Goal: Task Accomplishment & Management: Complete application form

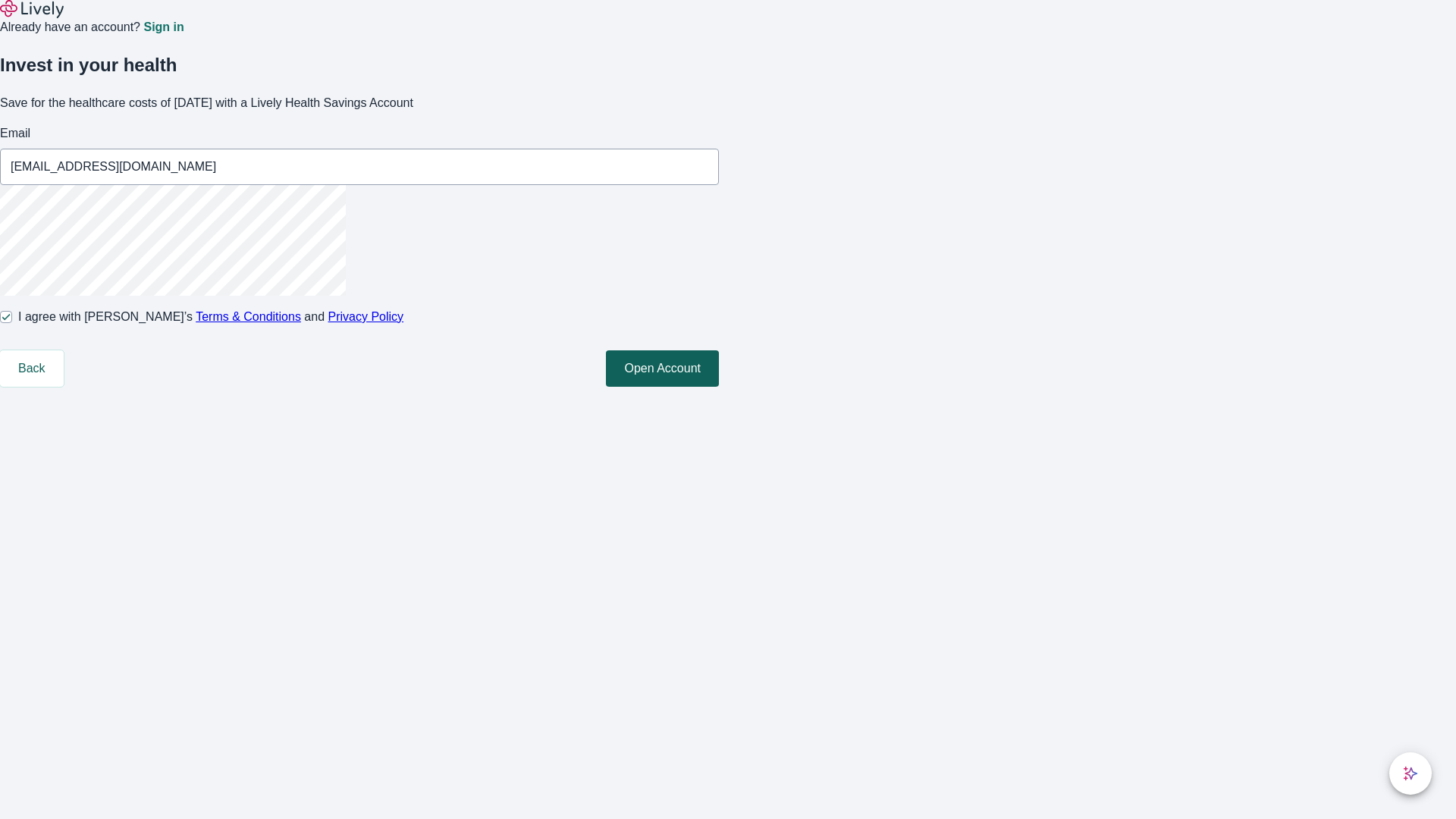
click at [719, 387] on button "Open Account" at bounding box center [662, 368] width 113 height 36
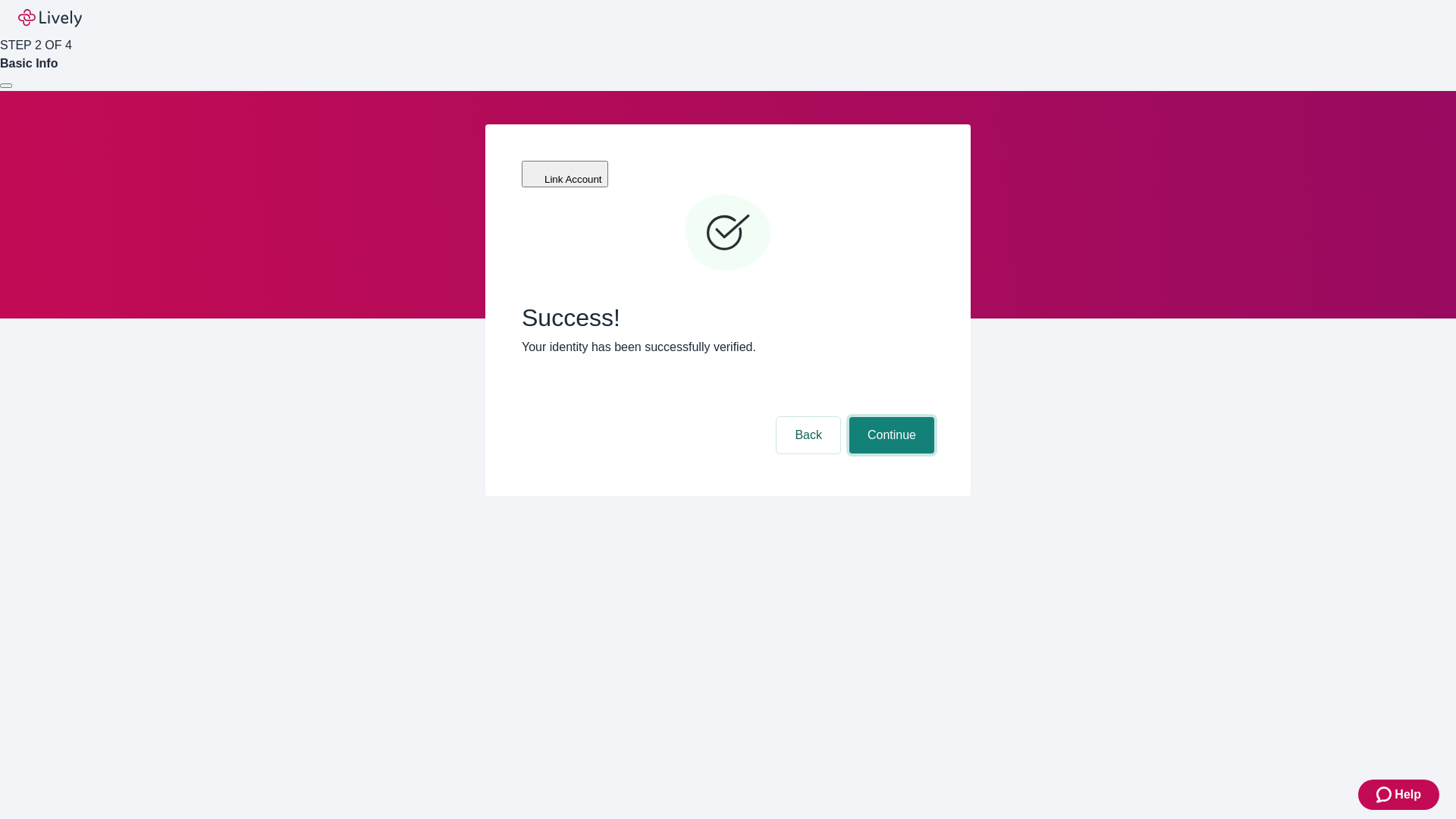
click at [890, 417] on button "Continue" at bounding box center [892, 435] width 85 height 36
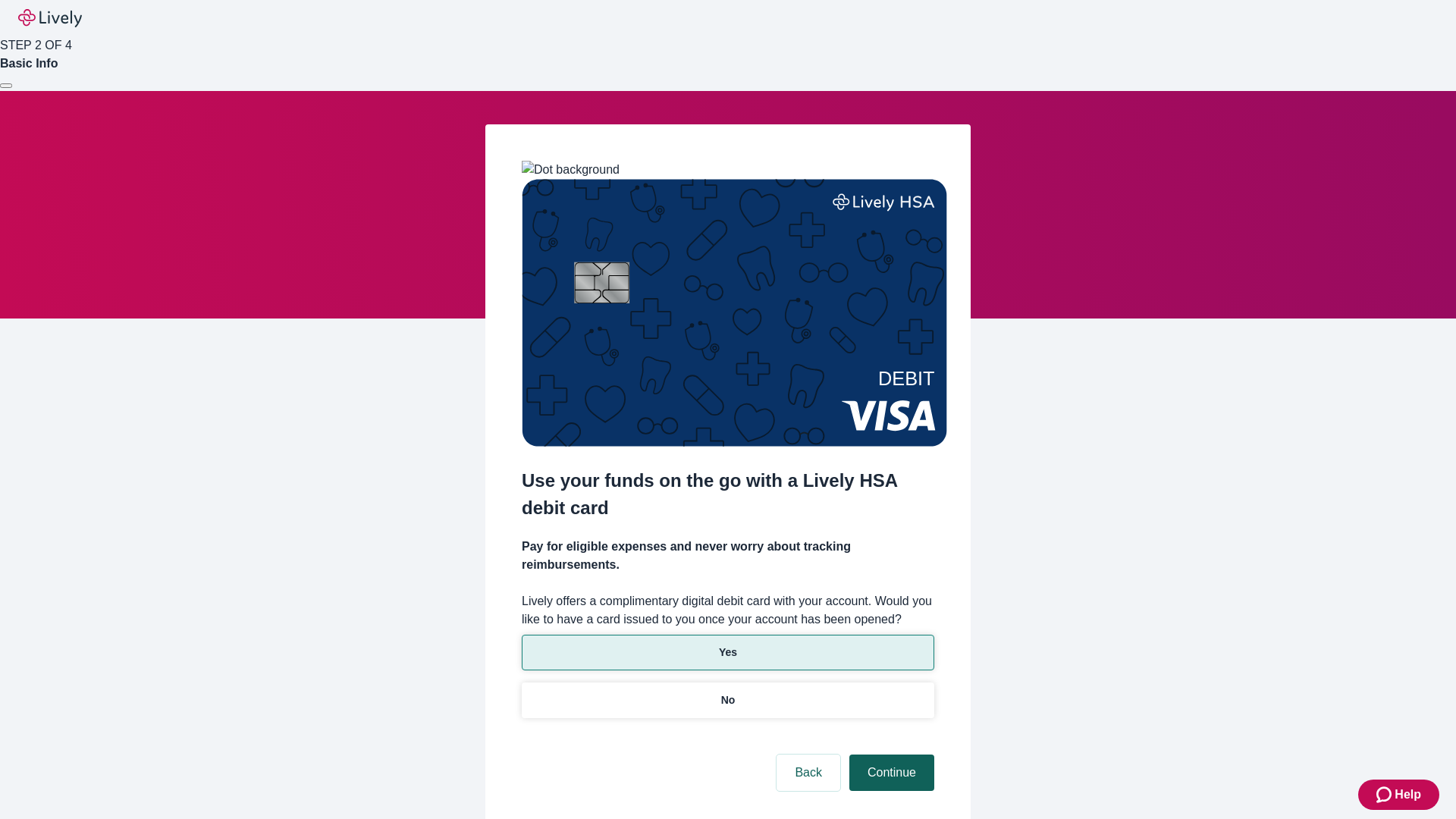
click at [727, 645] on p "Yes" at bounding box center [728, 653] width 18 height 16
click at [890, 755] on button "Continue" at bounding box center [892, 772] width 85 height 36
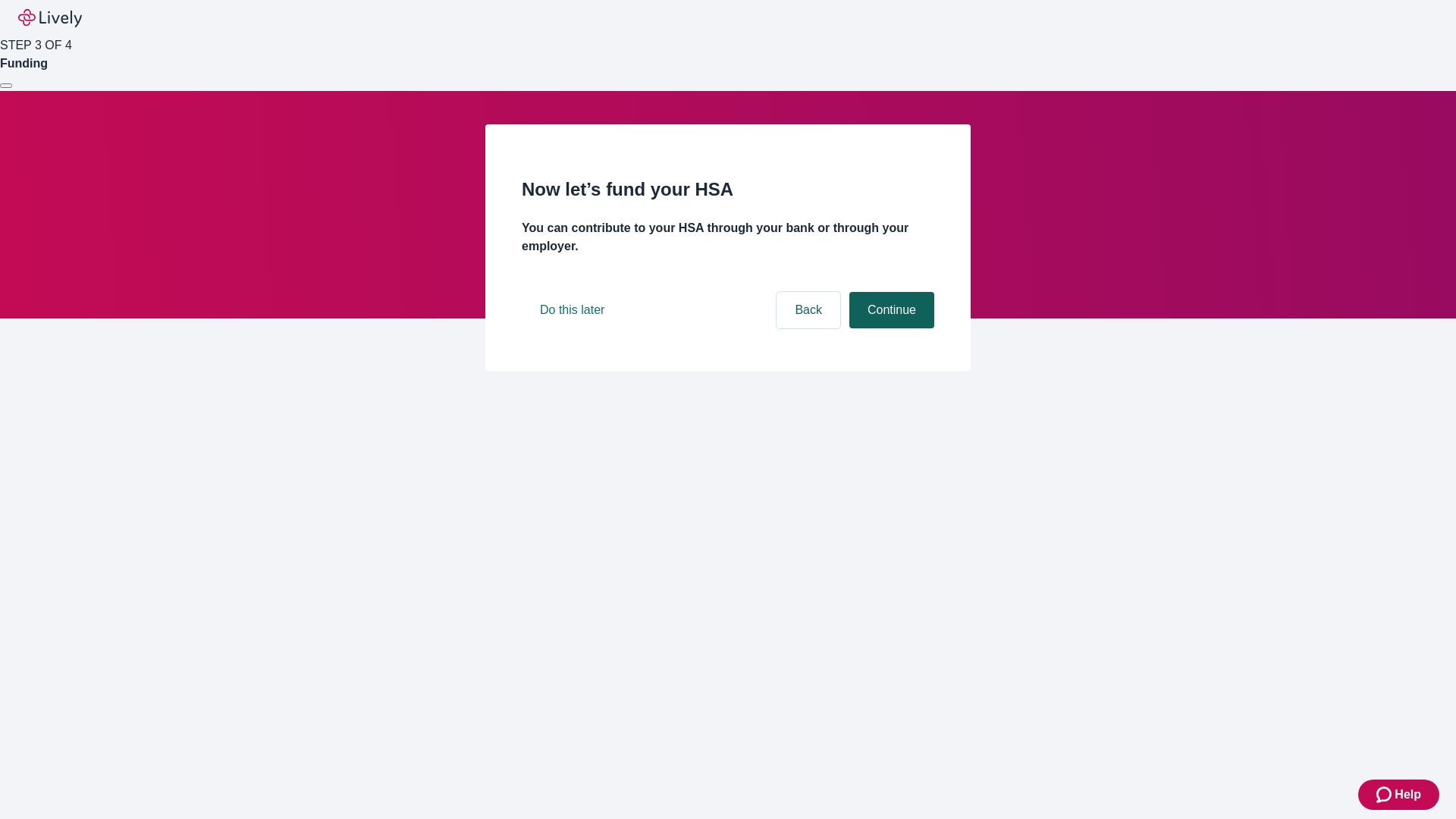
click at [890, 329] on button "Continue" at bounding box center [892, 309] width 85 height 36
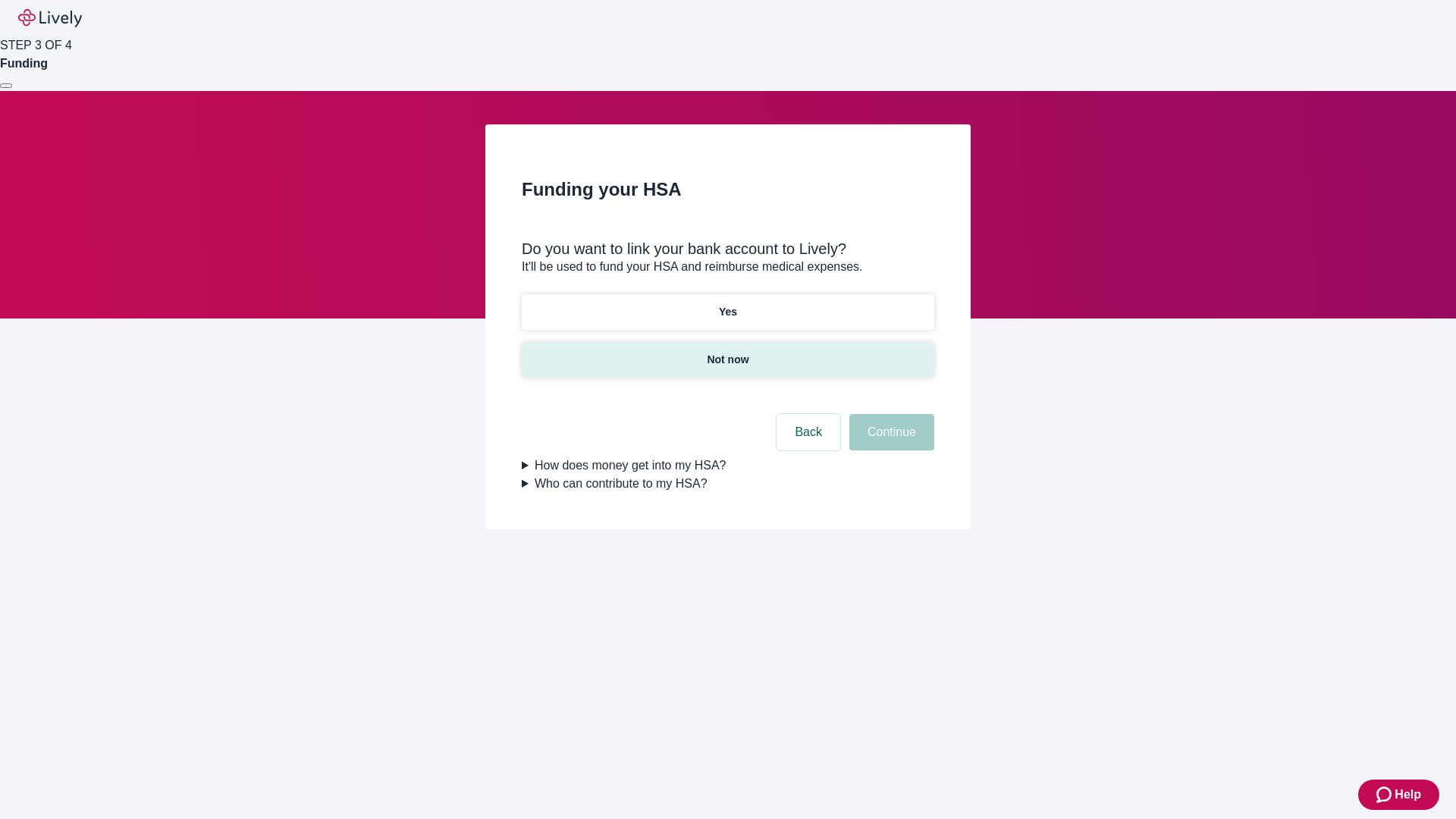
click at [727, 352] on p "Not now" at bounding box center [728, 360] width 42 height 16
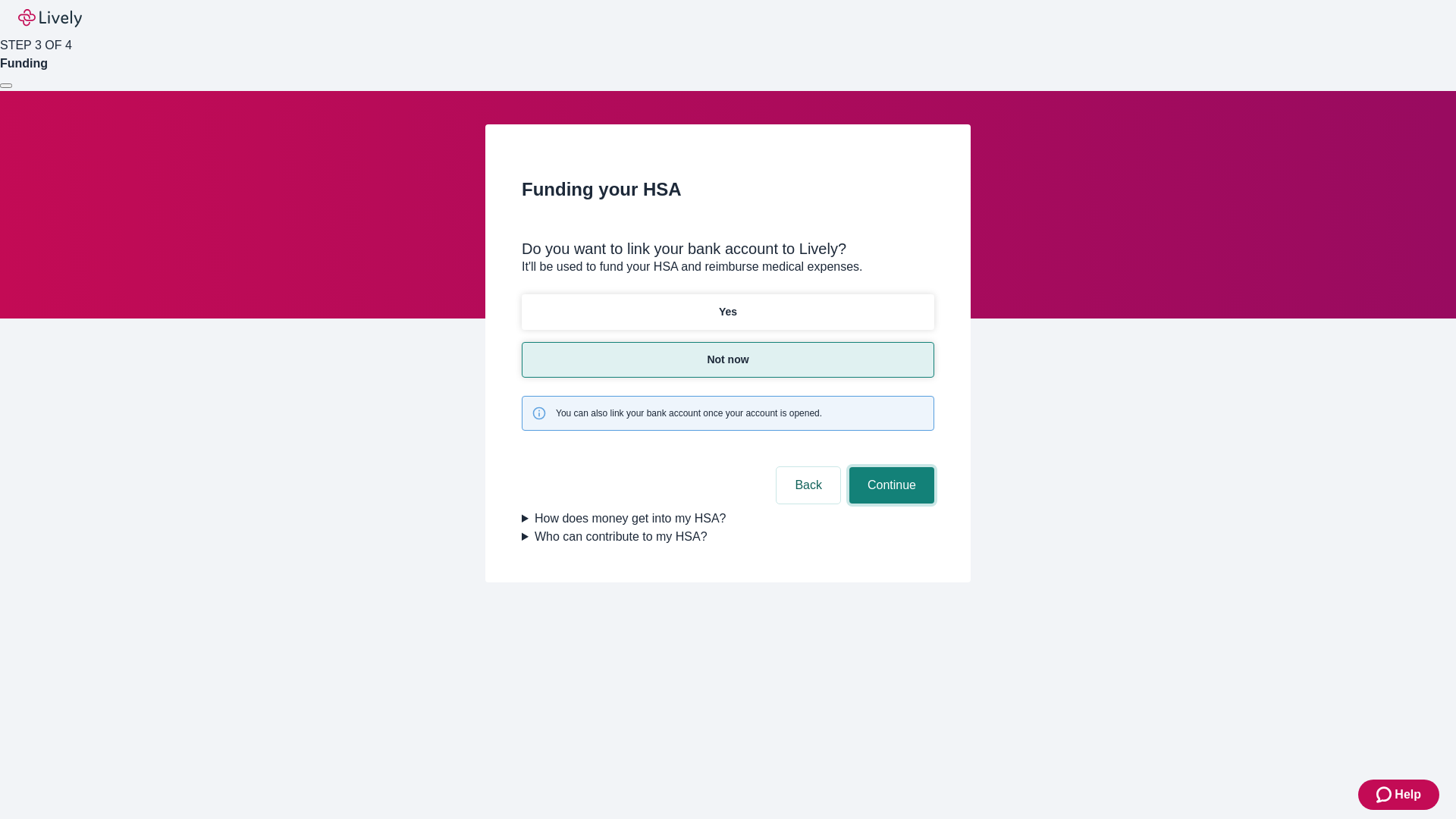
click at [890, 467] on button "Continue" at bounding box center [892, 485] width 85 height 36
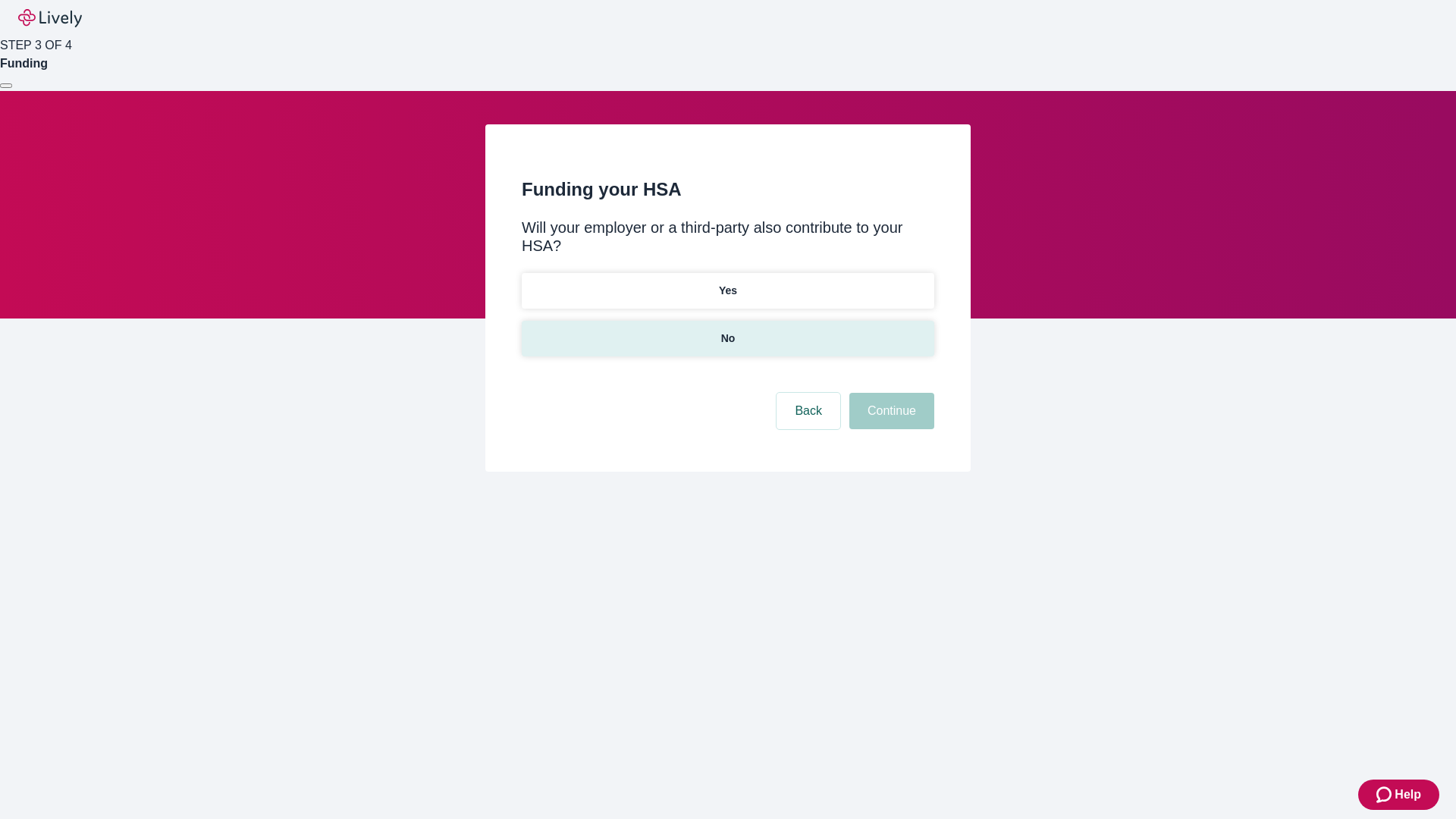
click at [727, 331] on p "No" at bounding box center [729, 339] width 14 height 16
click at [890, 393] on button "Continue" at bounding box center [892, 411] width 85 height 36
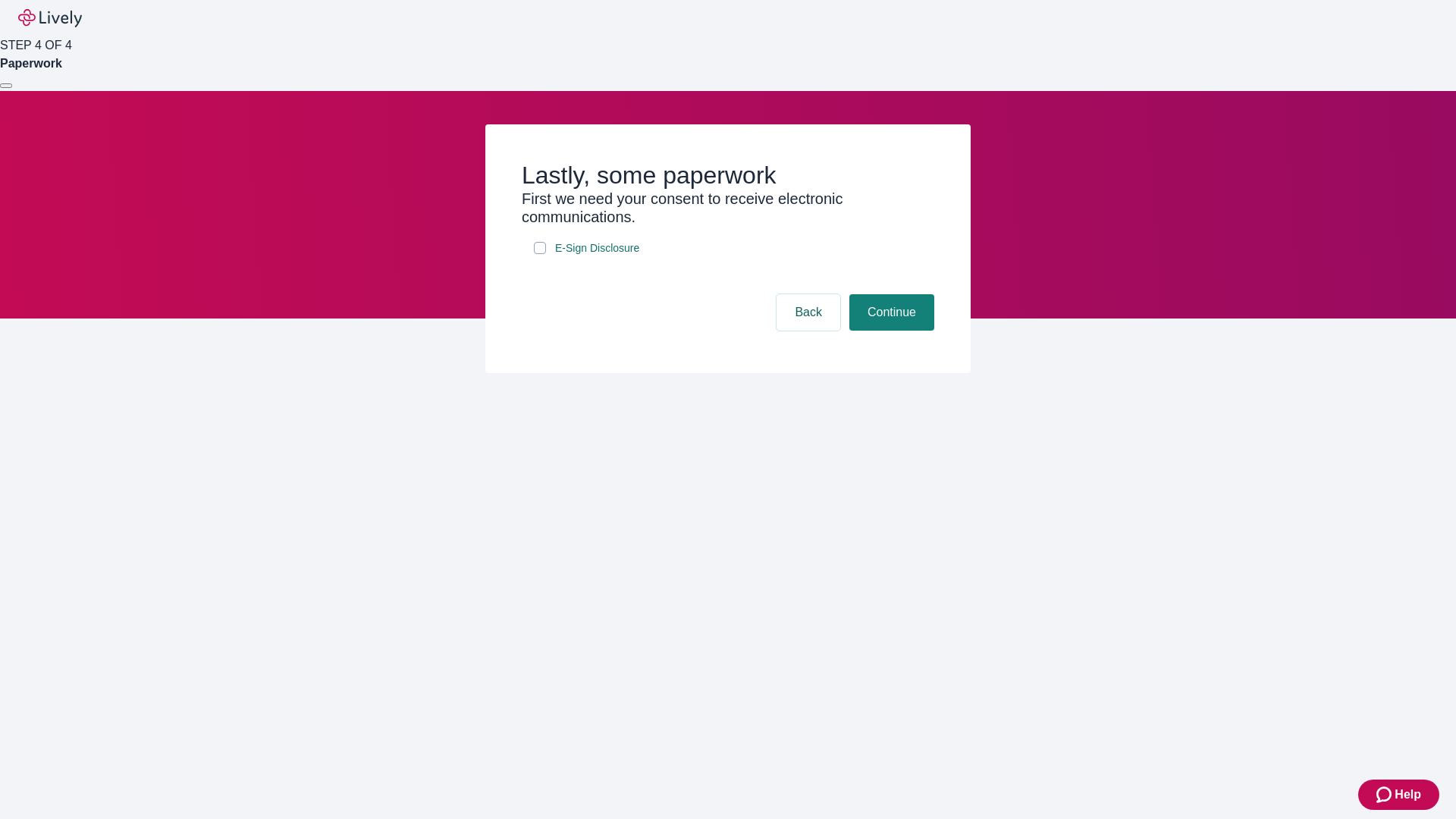
click at [540, 254] on input "E-Sign Disclosure" at bounding box center [540, 248] width 12 height 12
checkbox input "true"
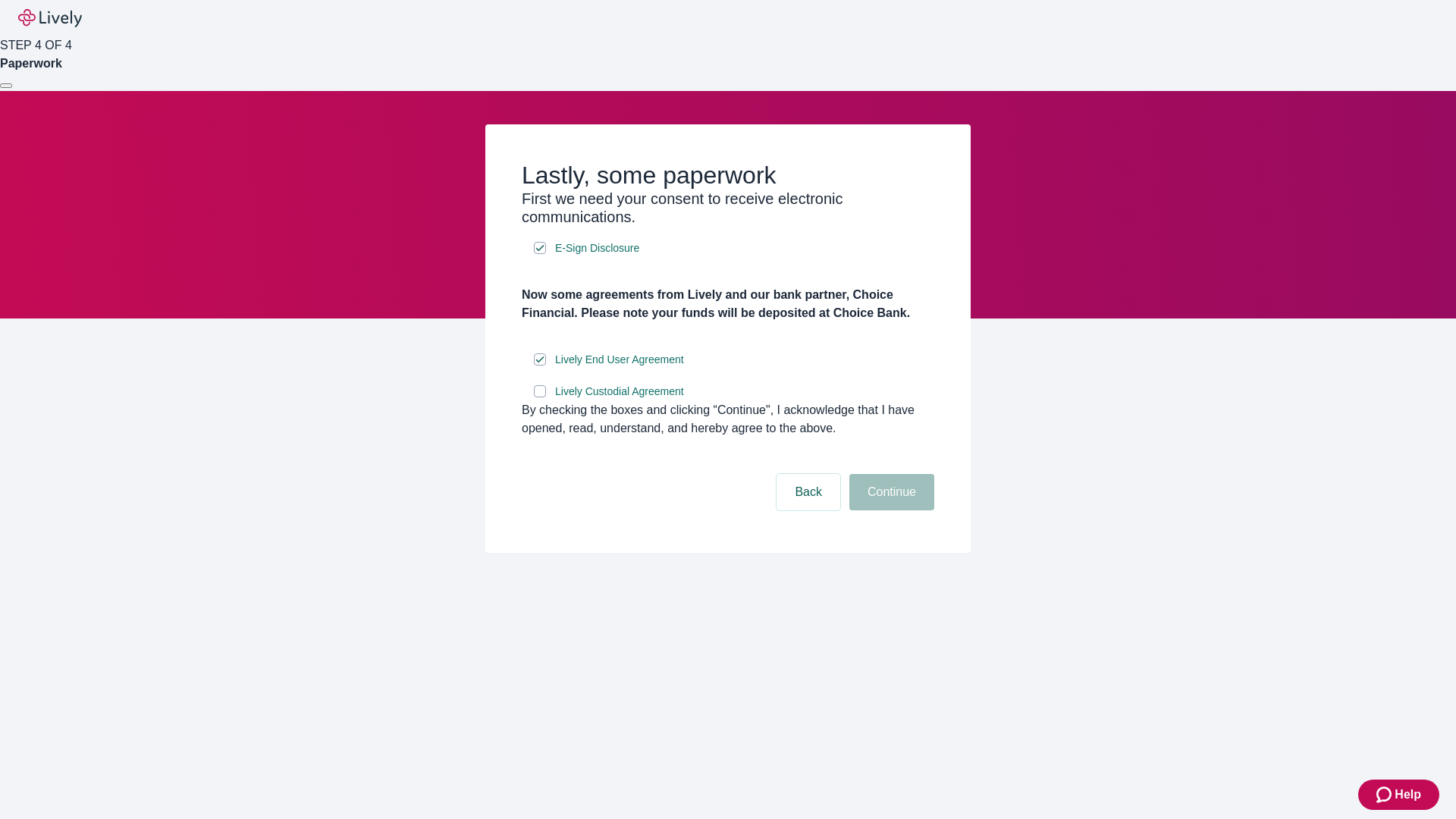
click at [540, 398] on input "Lively Custodial Agreement" at bounding box center [540, 391] width 12 height 12
checkbox input "true"
click at [890, 510] on button "Continue" at bounding box center [892, 492] width 85 height 36
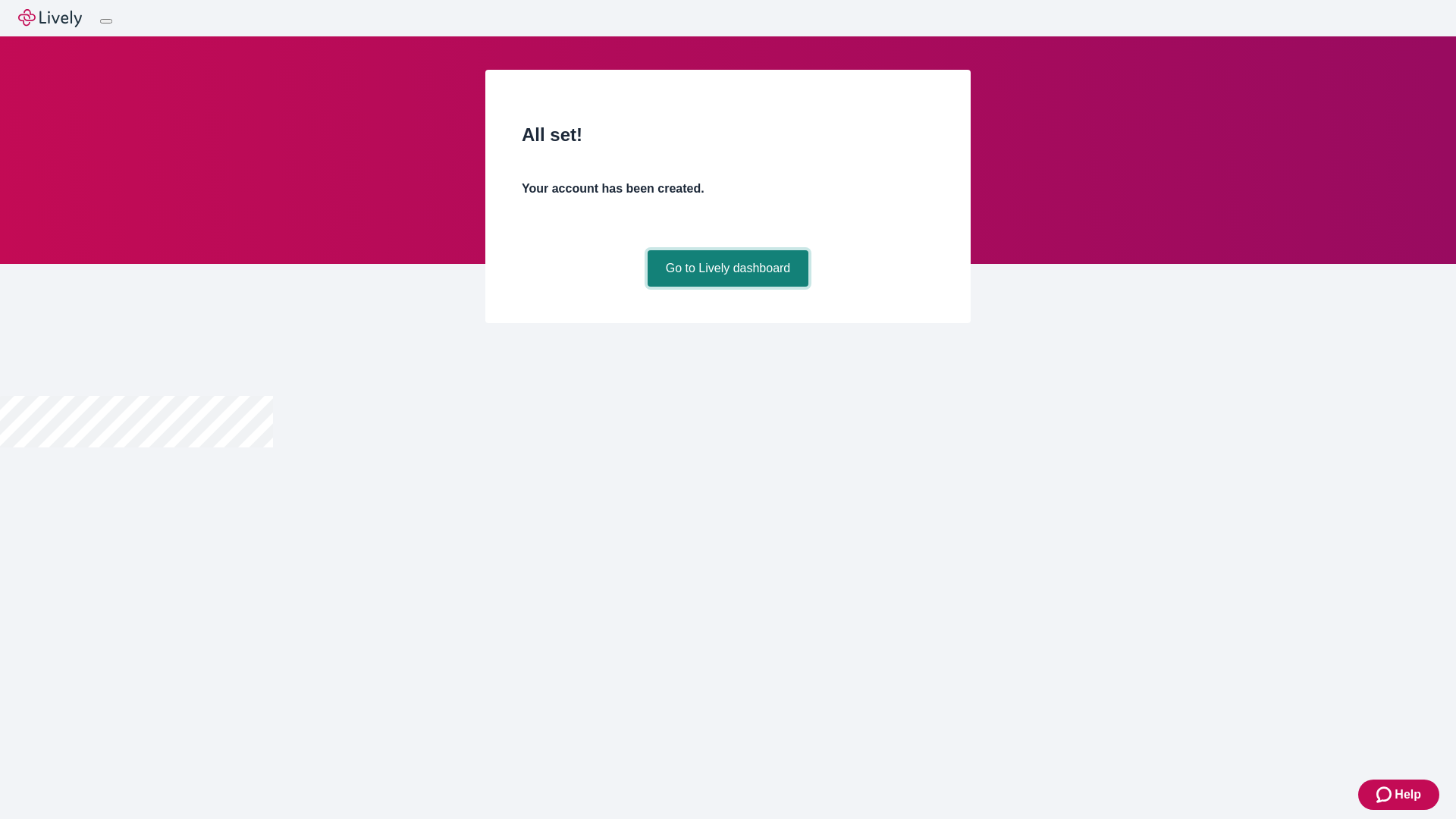
click at [727, 287] on link "Go to Lively dashboard" at bounding box center [728, 268] width 162 height 36
